Goal: Check status: Check status

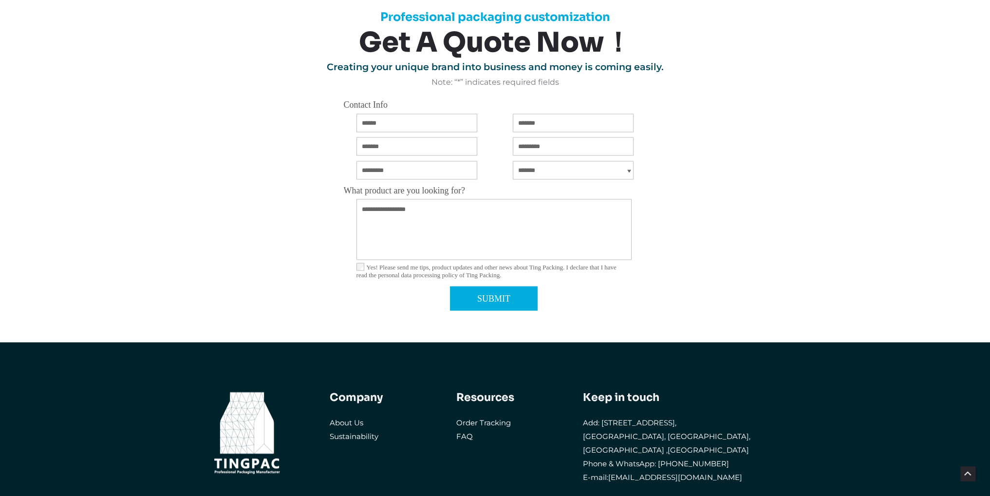
scroll to position [2777, 0]
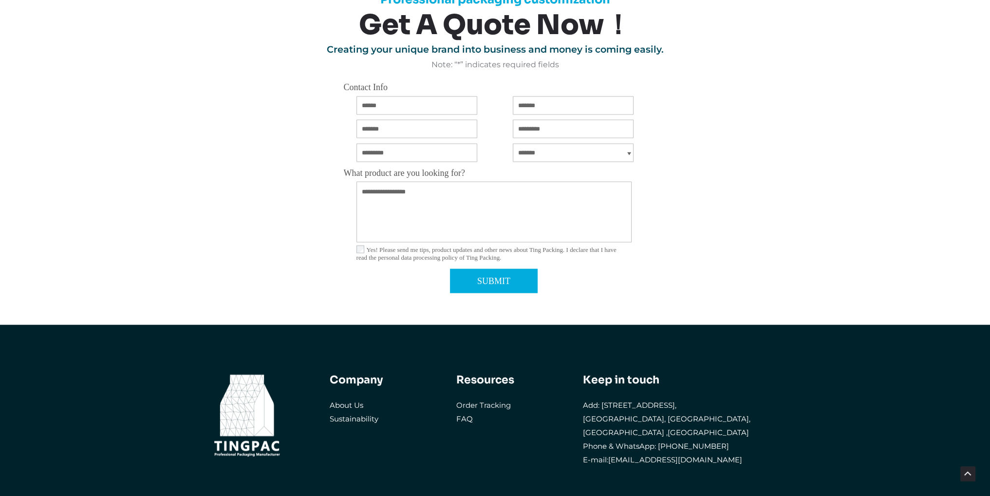
click at [495, 404] on link "Order Tracking" at bounding box center [484, 404] width 55 height 9
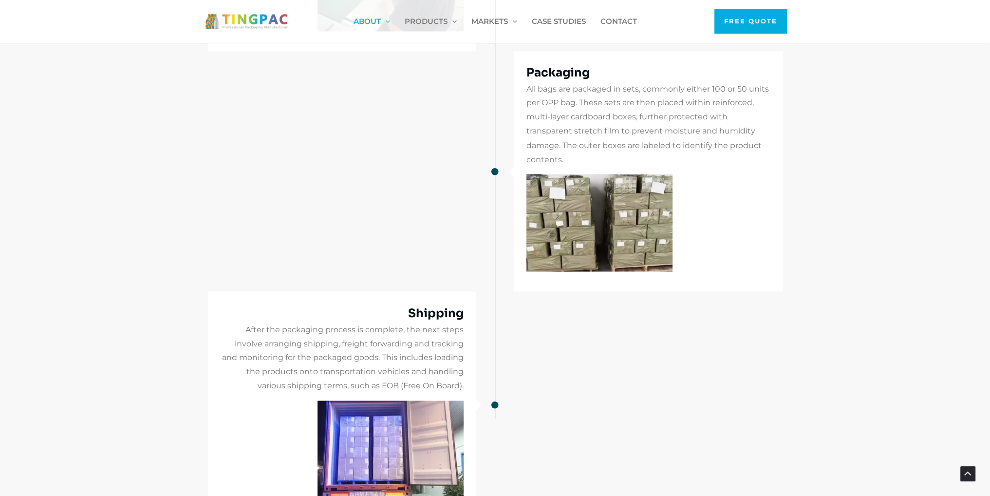
scroll to position [1359, 0]
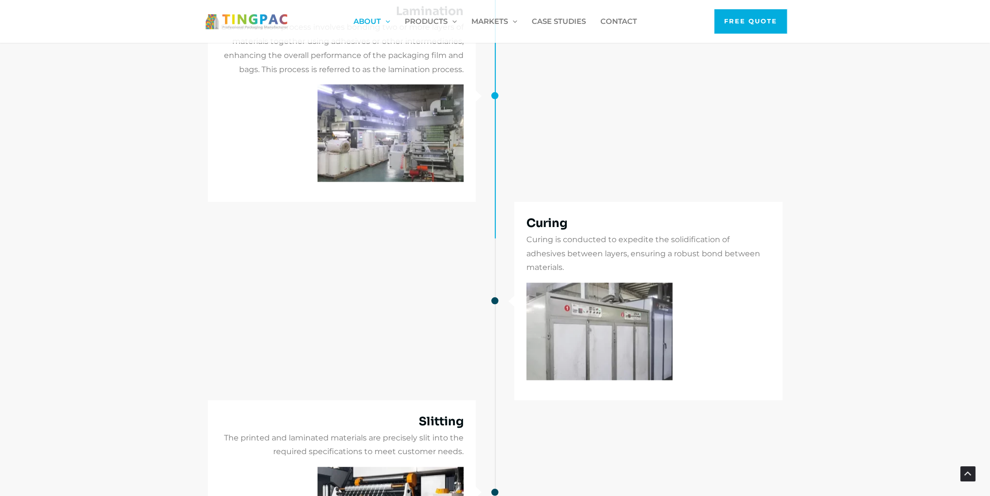
click at [594, 439] on div "Slitting The printed and laminated materials are precisely slit into the requir…" at bounding box center [495, 492] width 575 height 184
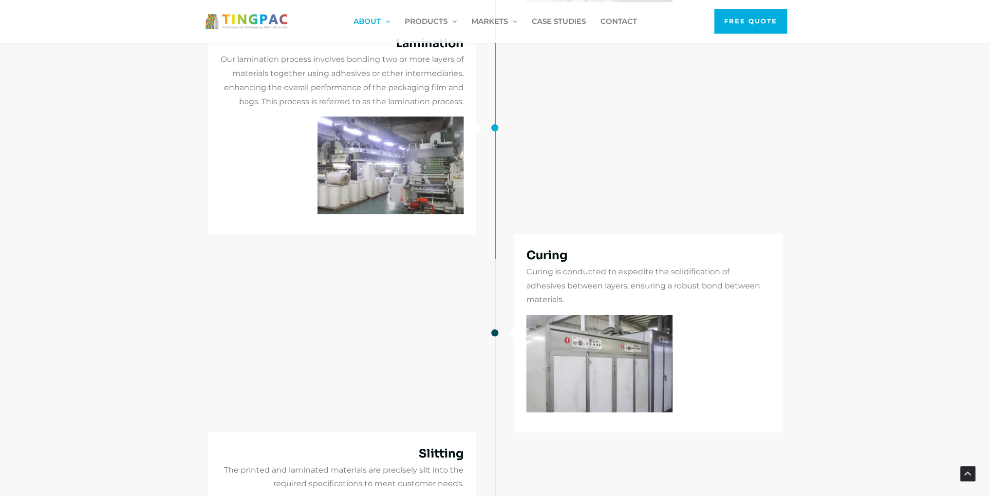
scroll to position [1311, 0]
